Goal: Transaction & Acquisition: Purchase product/service

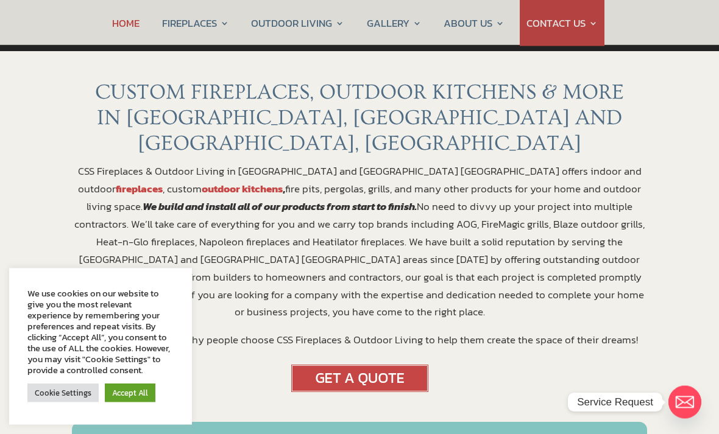
scroll to position [426, 0]
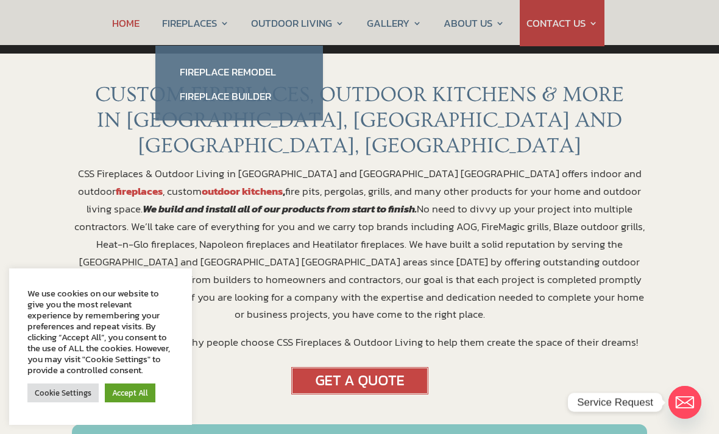
click at [232, 100] on link "Fireplace Builder" at bounding box center [238, 96] width 143 height 24
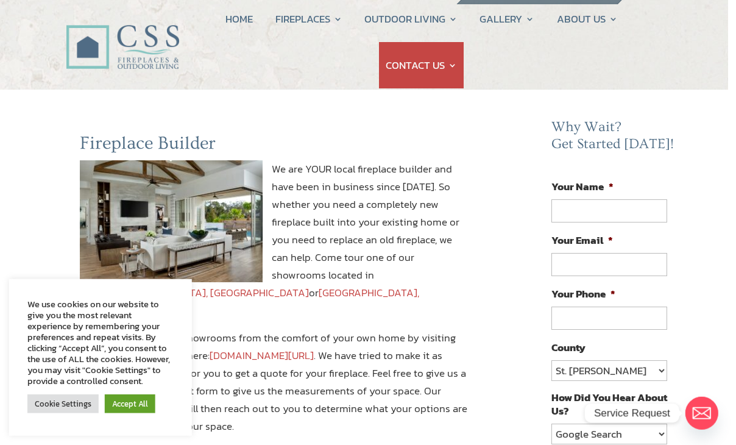
scroll to position [27, 8]
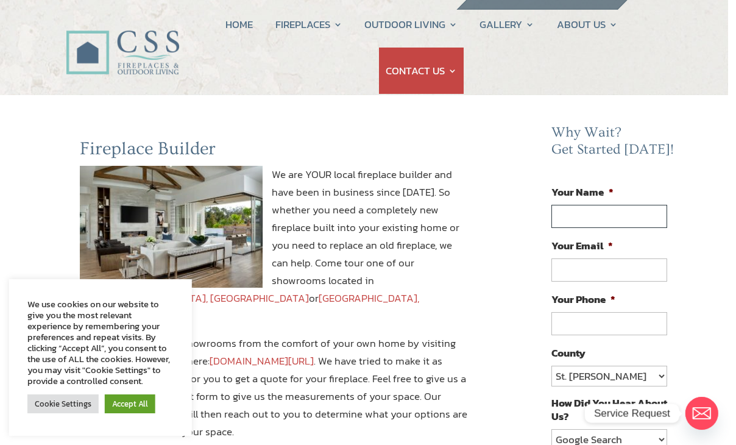
click at [605, 214] on input "Your Name *" at bounding box center [609, 216] width 116 height 23
type input "Macy"
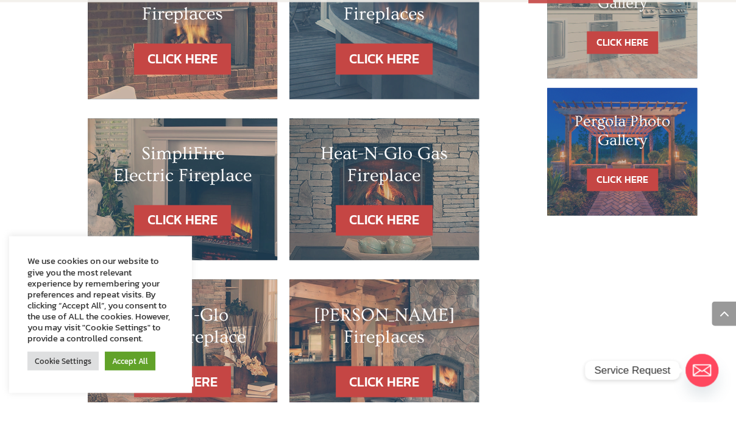
scroll to position [791, 0]
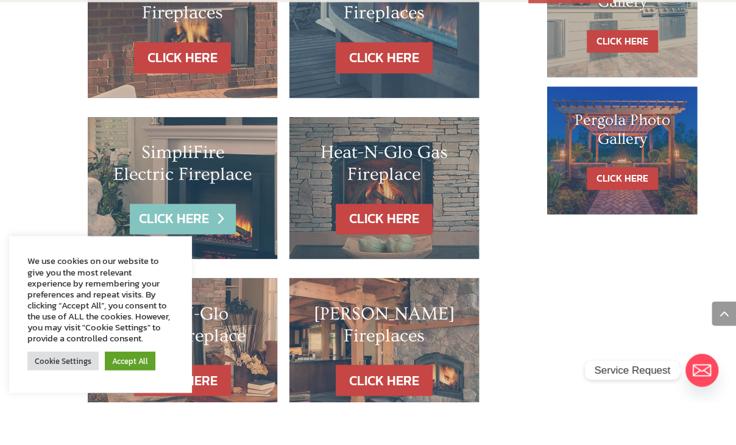
click at [207, 247] on link "CLICK HERE" at bounding box center [183, 262] width 106 height 31
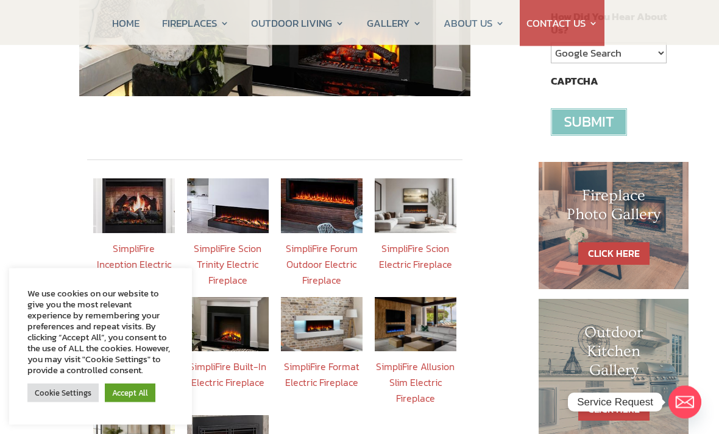
scroll to position [404, 0]
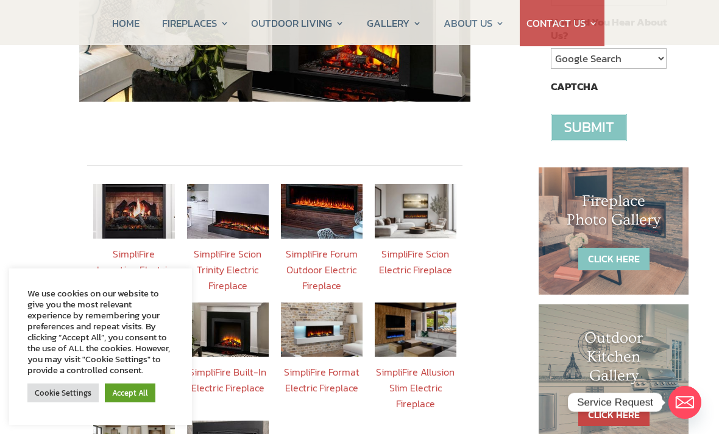
click at [621, 252] on link "CLICK HERE" at bounding box center [613, 259] width 71 height 23
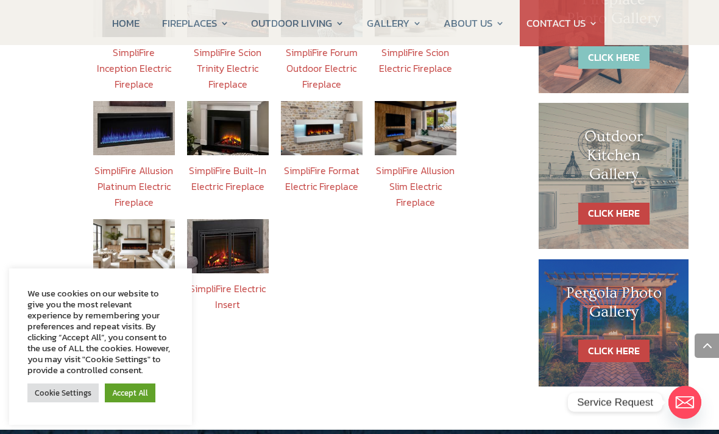
scroll to position [610, 0]
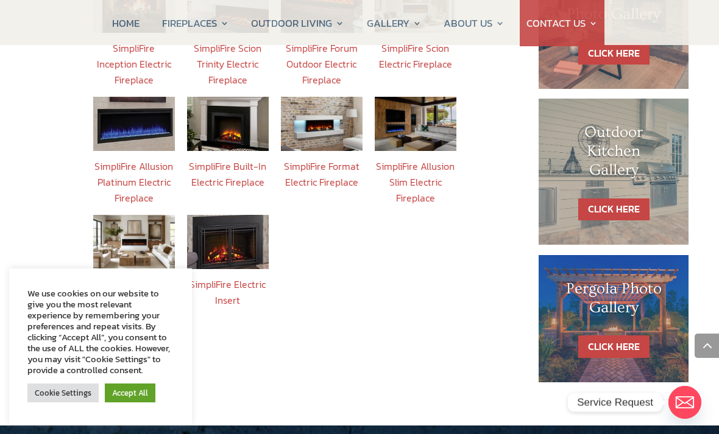
click at [243, 229] on img at bounding box center [228, 242] width 82 height 54
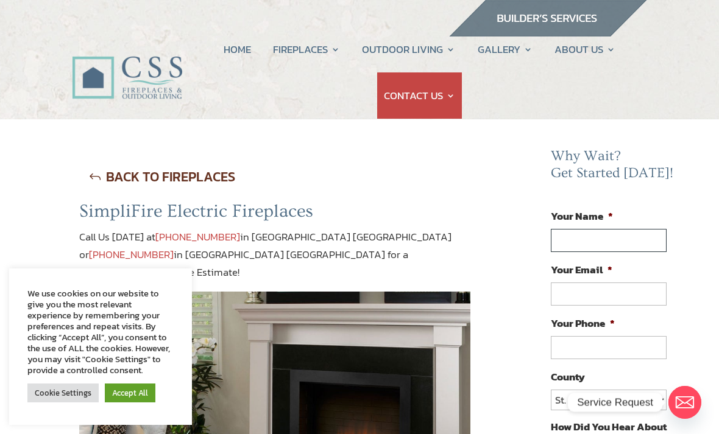
click at [614, 234] on input "Your Name *" at bounding box center [608, 240] width 116 height 23
type input "Macy"
click at [594, 287] on input "Your Email *" at bounding box center [608, 294] width 116 height 23
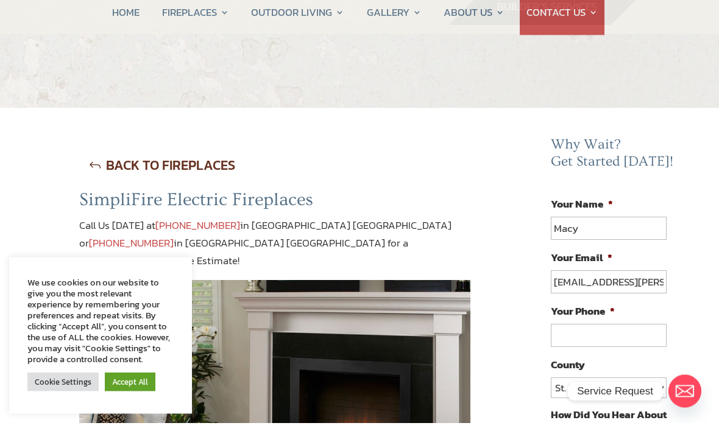
type input "[EMAIL_ADDRESS][PERSON_NAME][DOMAIN_NAME]"
click at [596, 340] on input "Your Phone *" at bounding box center [608, 347] width 116 height 23
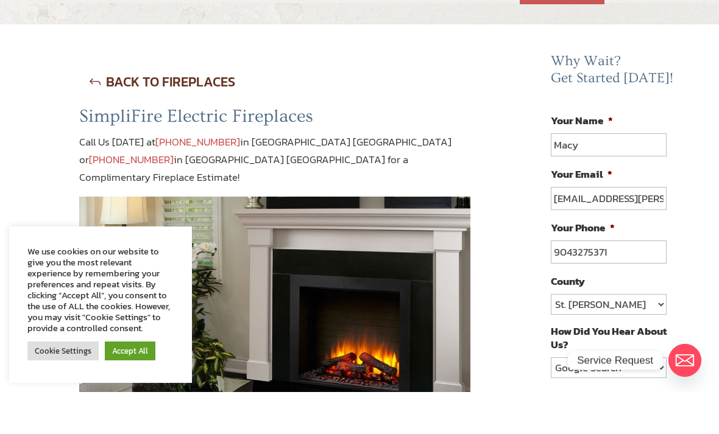
scroll to position [54, 0]
type input "9043275371"
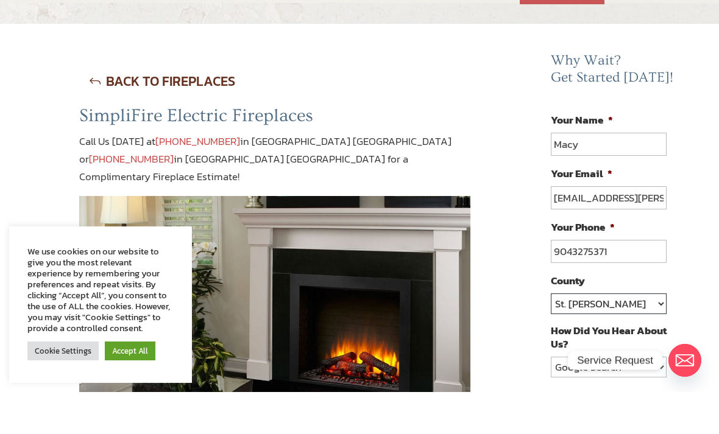
click at [621, 336] on select "St. [PERSON_NAME] Volusia Flagler [PERSON_NAME] Nassau Other" at bounding box center [608, 346] width 116 height 21
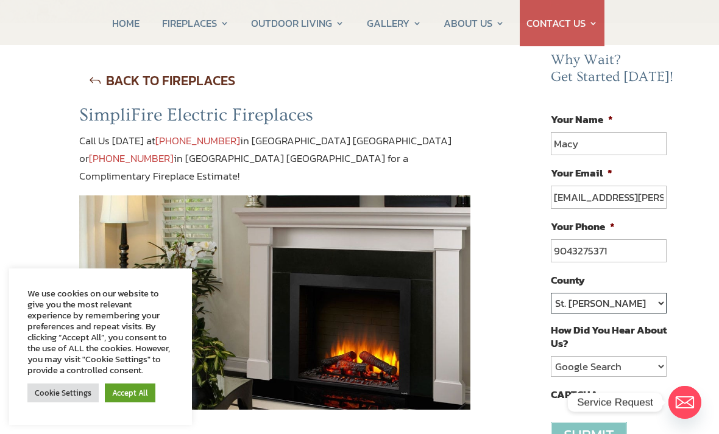
select select "[PERSON_NAME]"
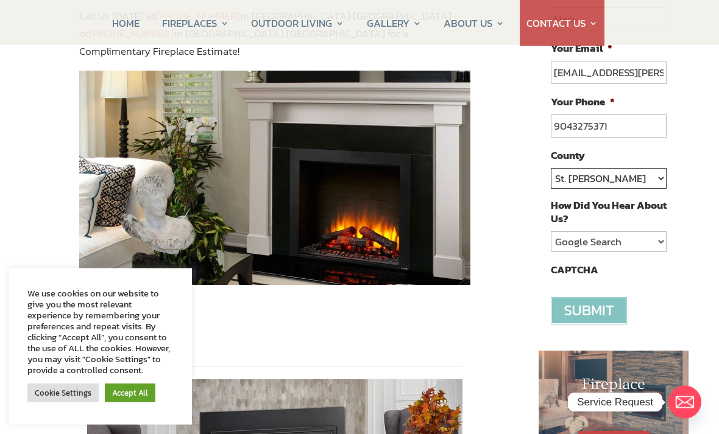
scroll to position [223, 0]
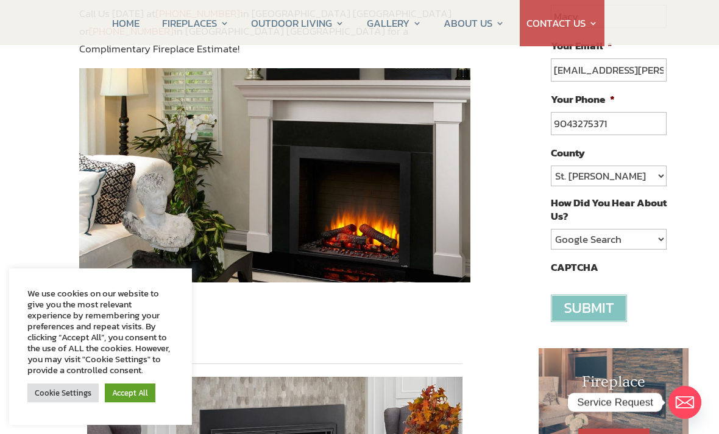
click at [592, 306] on input "image" at bounding box center [588, 308] width 76 height 27
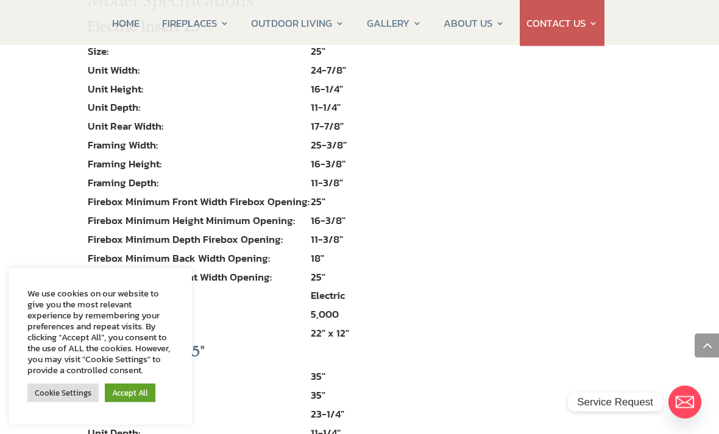
scroll to position [1635, 0]
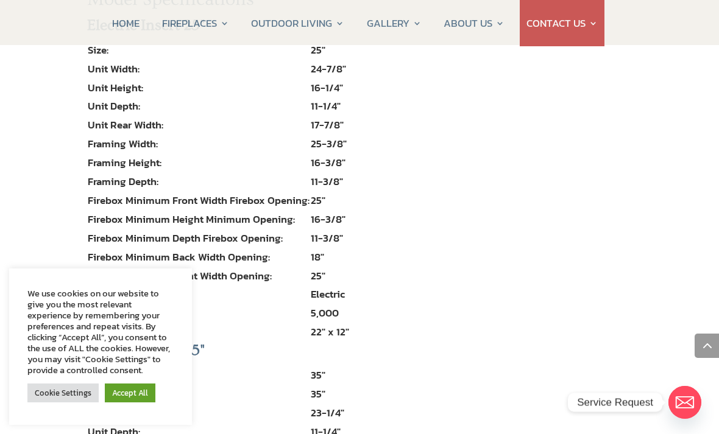
click at [124, 403] on link "Accept All" at bounding box center [130, 393] width 51 height 19
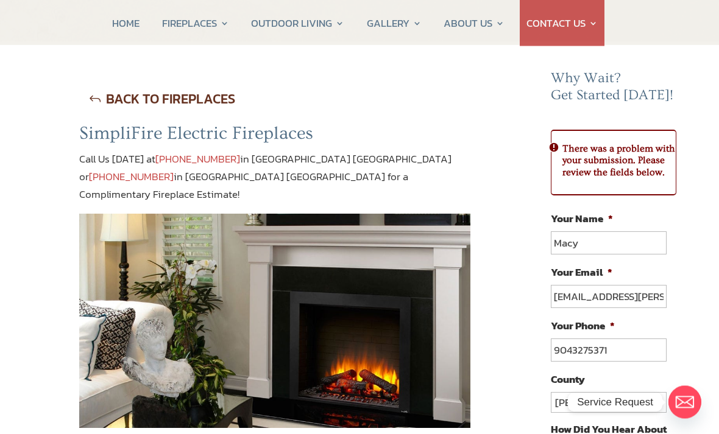
scroll to position [0, 0]
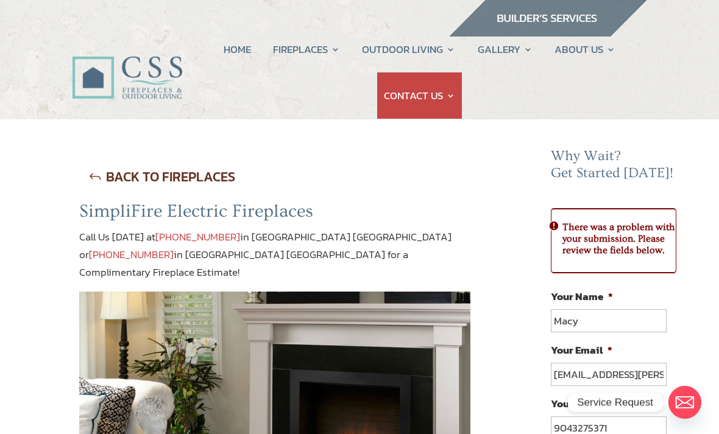
click at [577, 229] on h2 "There was a problem with your submission. Please review the fields below." at bounding box center [613, 240] width 124 height 43
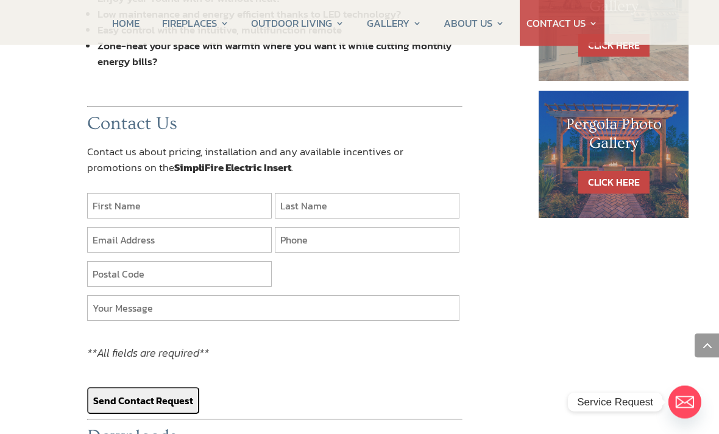
scroll to position [924, 0]
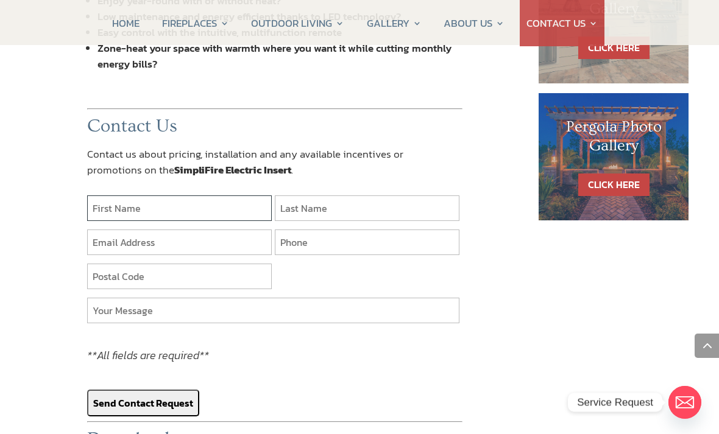
click at [233, 195] on input "text" at bounding box center [179, 208] width 185 height 26
type input "Macy"
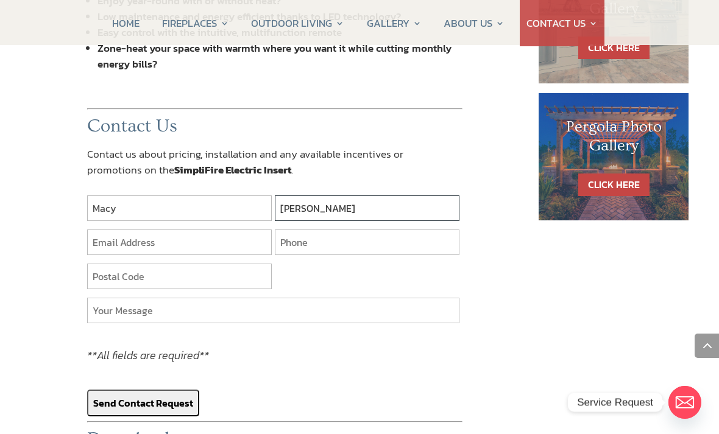
type input "[PERSON_NAME]"
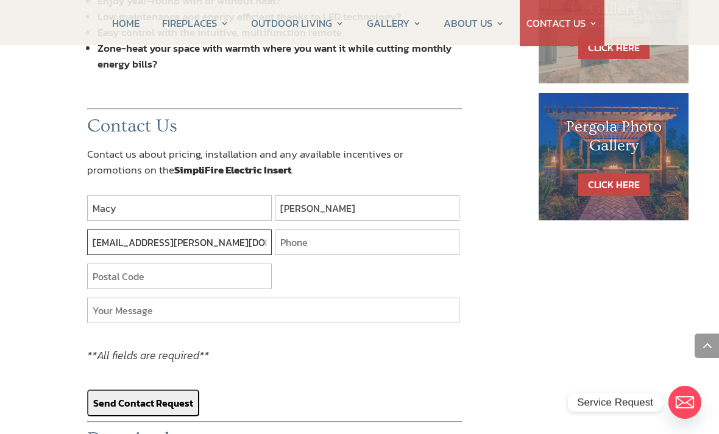
type input "[EMAIL_ADDRESS][PERSON_NAME][DOMAIN_NAME]"
click at [353, 233] on input "text" at bounding box center [367, 243] width 185 height 26
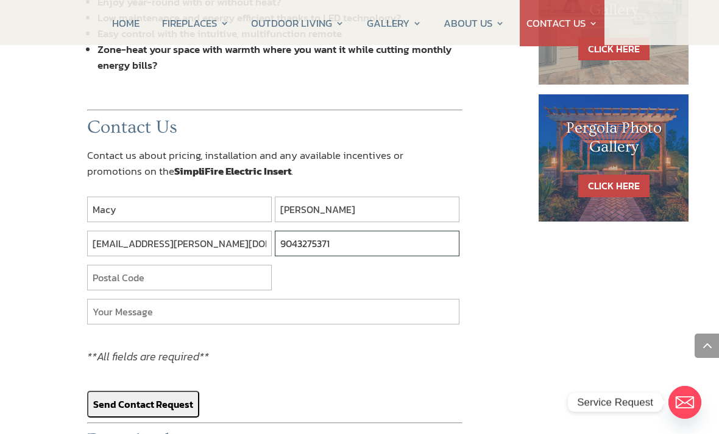
scroll to position [923, 0]
type input "9043275371"
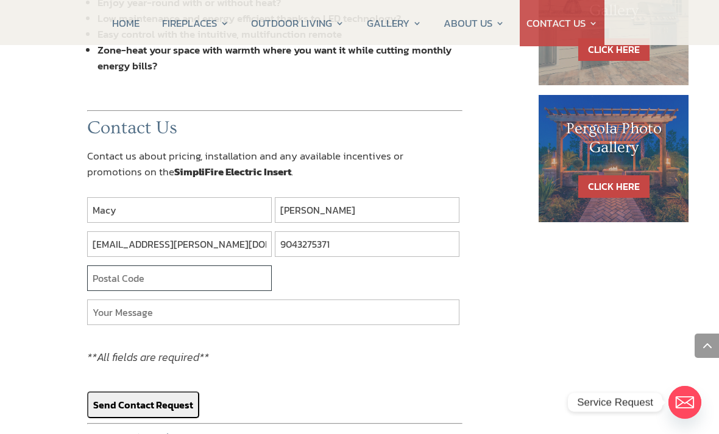
click at [227, 265] on input "text" at bounding box center [179, 278] width 185 height 26
type input "32225"
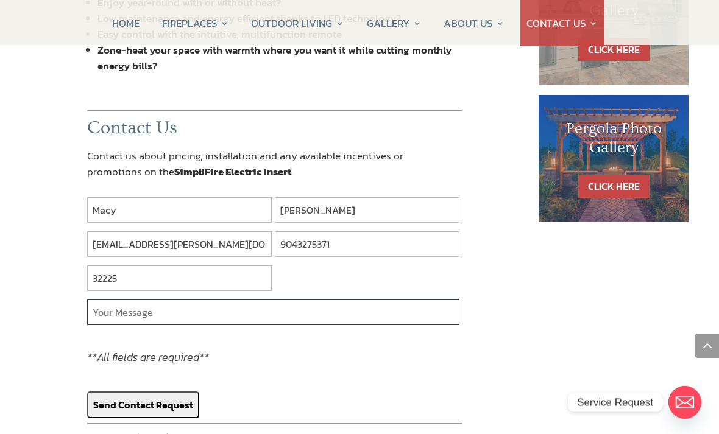
click at [230, 305] on input "text" at bounding box center [273, 313] width 372 height 26
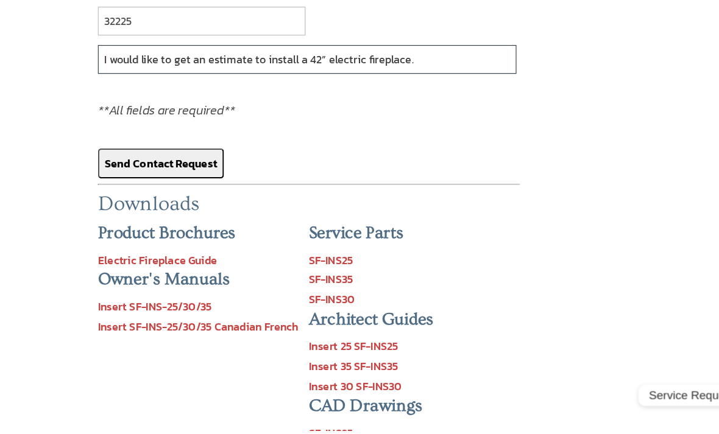
scroll to position [1131, 0]
type input "I would like to get an estimate to install a 42” electric fireplace."
click at [167, 183] on input "Send Contact Request" at bounding box center [143, 196] width 112 height 27
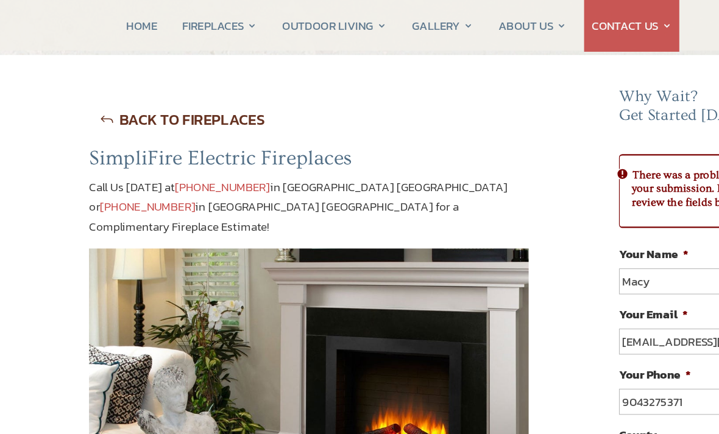
scroll to position [0, 0]
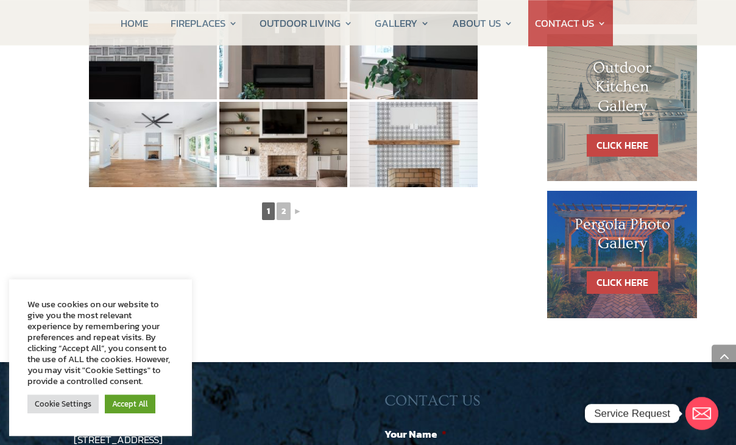
scroll to position [730, 0]
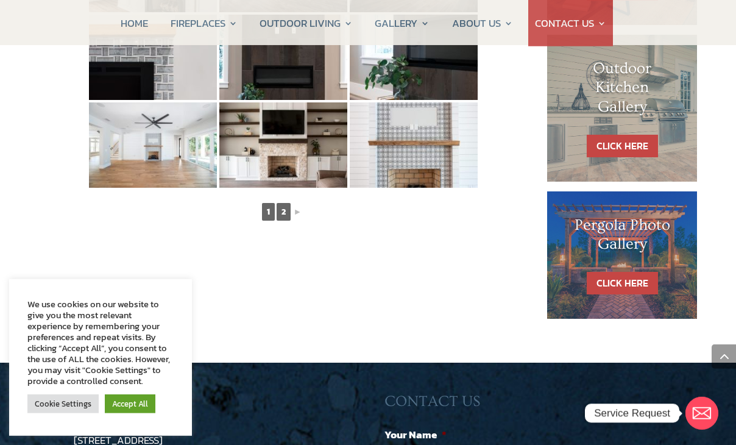
click at [285, 216] on link "2" at bounding box center [283, 212] width 14 height 18
click at [287, 216] on link "2" at bounding box center [283, 212] width 14 height 18
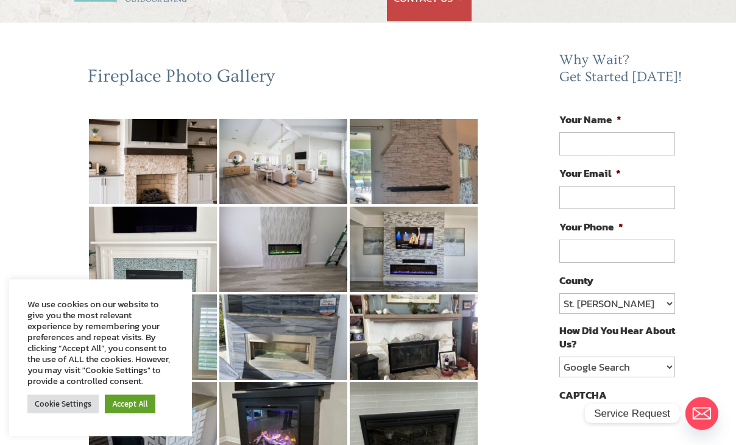
scroll to position [99, 0]
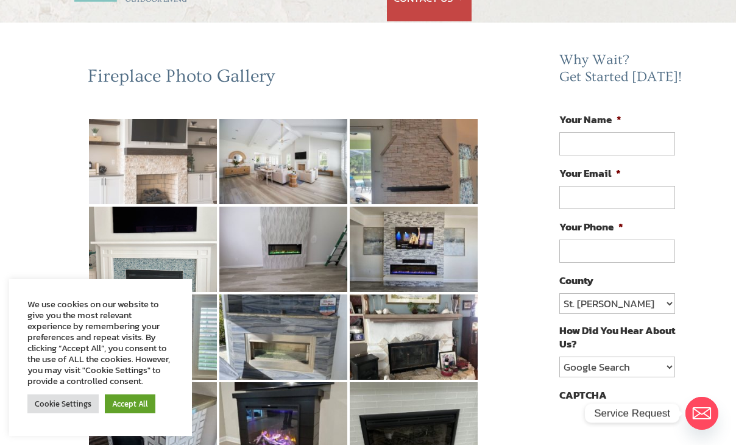
click at [169, 175] on img at bounding box center [153, 161] width 128 height 85
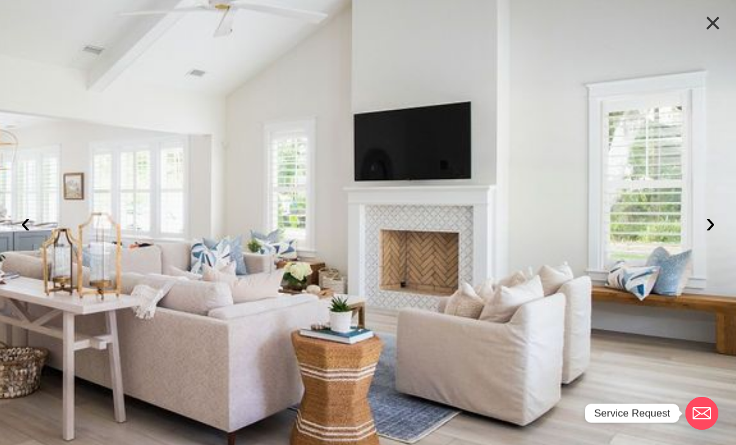
click at [711, 27] on button "×" at bounding box center [712, 23] width 27 height 27
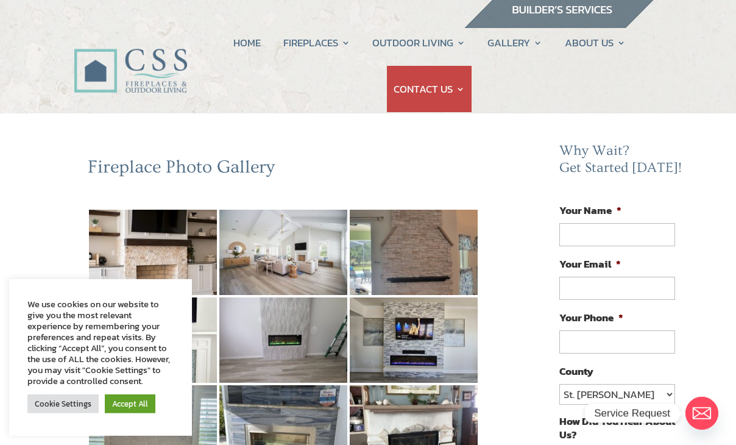
scroll to position [0, 0]
